Goal: Information Seeking & Learning: Understand process/instructions

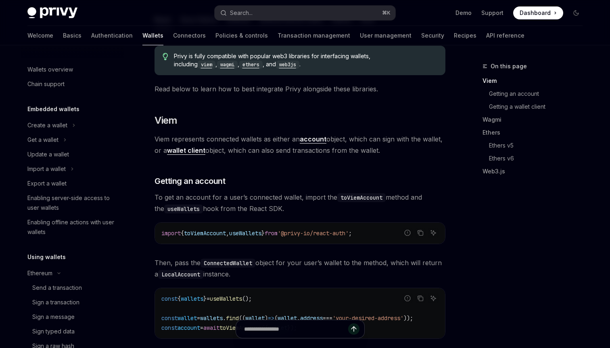
scroll to position [212, 0]
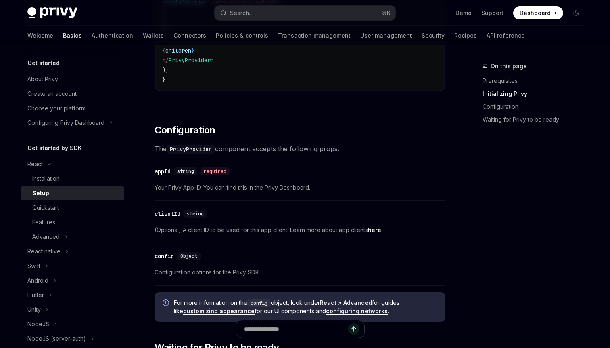
scroll to position [478, 0]
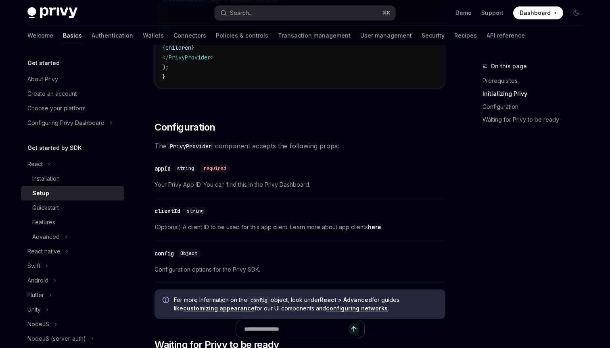
click at [379, 226] on link "here" at bounding box center [374, 226] width 13 height 7
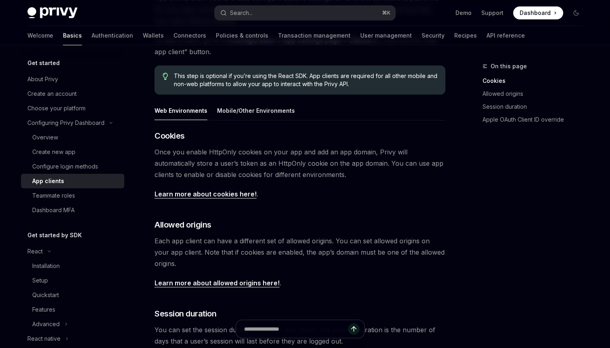
scroll to position [103, 0]
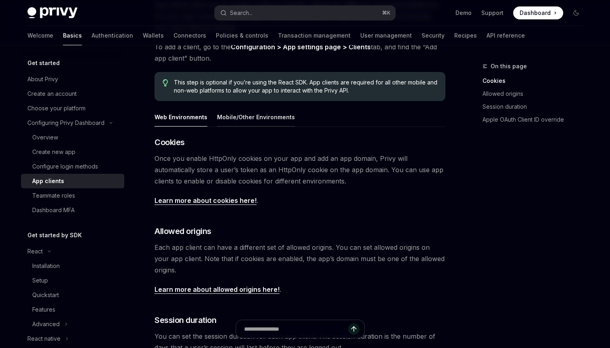
click at [245, 115] on div "Mobile/Other Environments" at bounding box center [256, 116] width 78 height 19
type textarea "*"
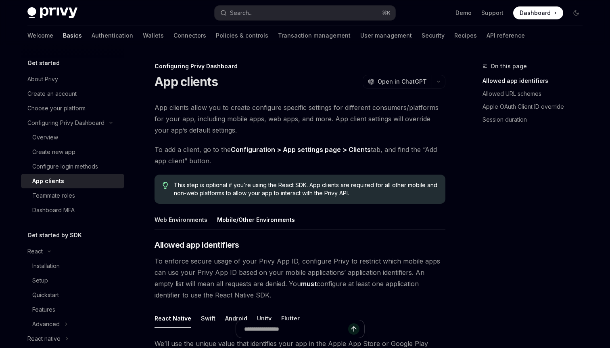
click at [360, 148] on link "Configuration > App settings page > Clients" at bounding box center [301, 149] width 140 height 8
